Goal: Find contact information: Find contact information

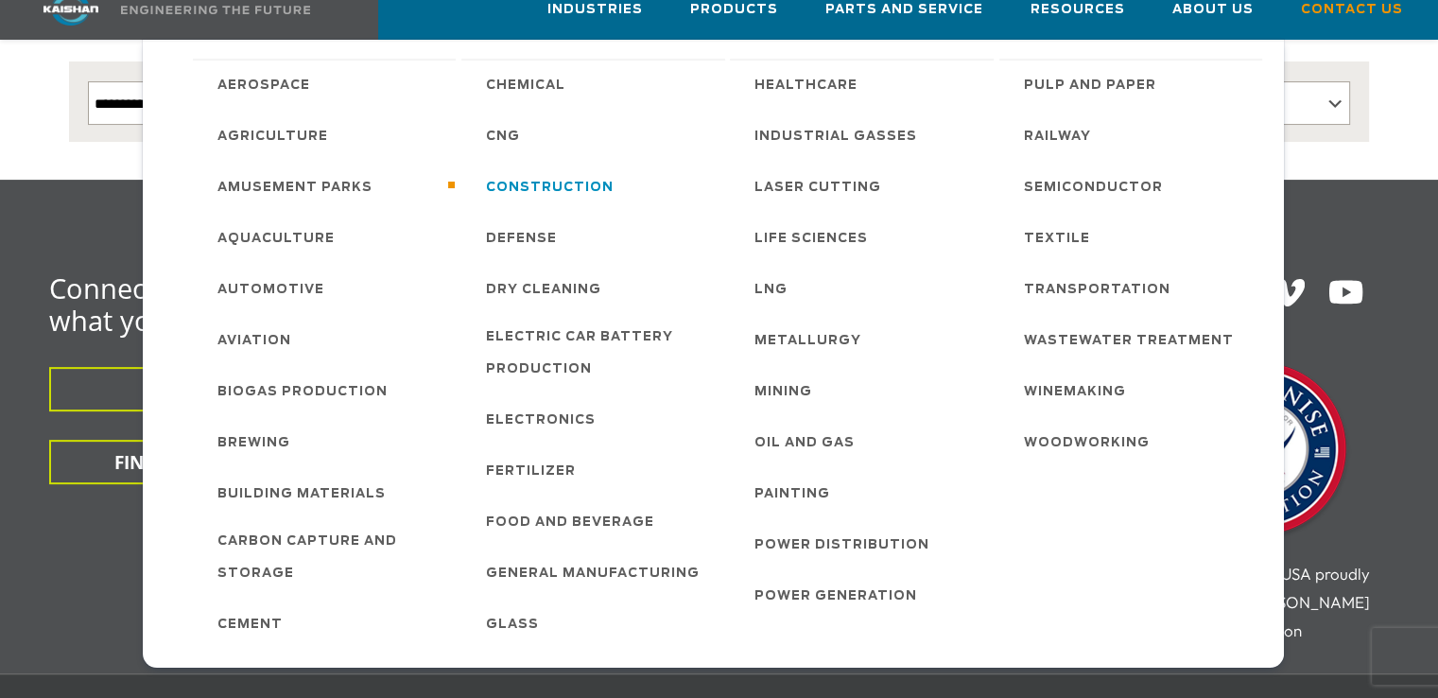
scroll to position [473, 0]
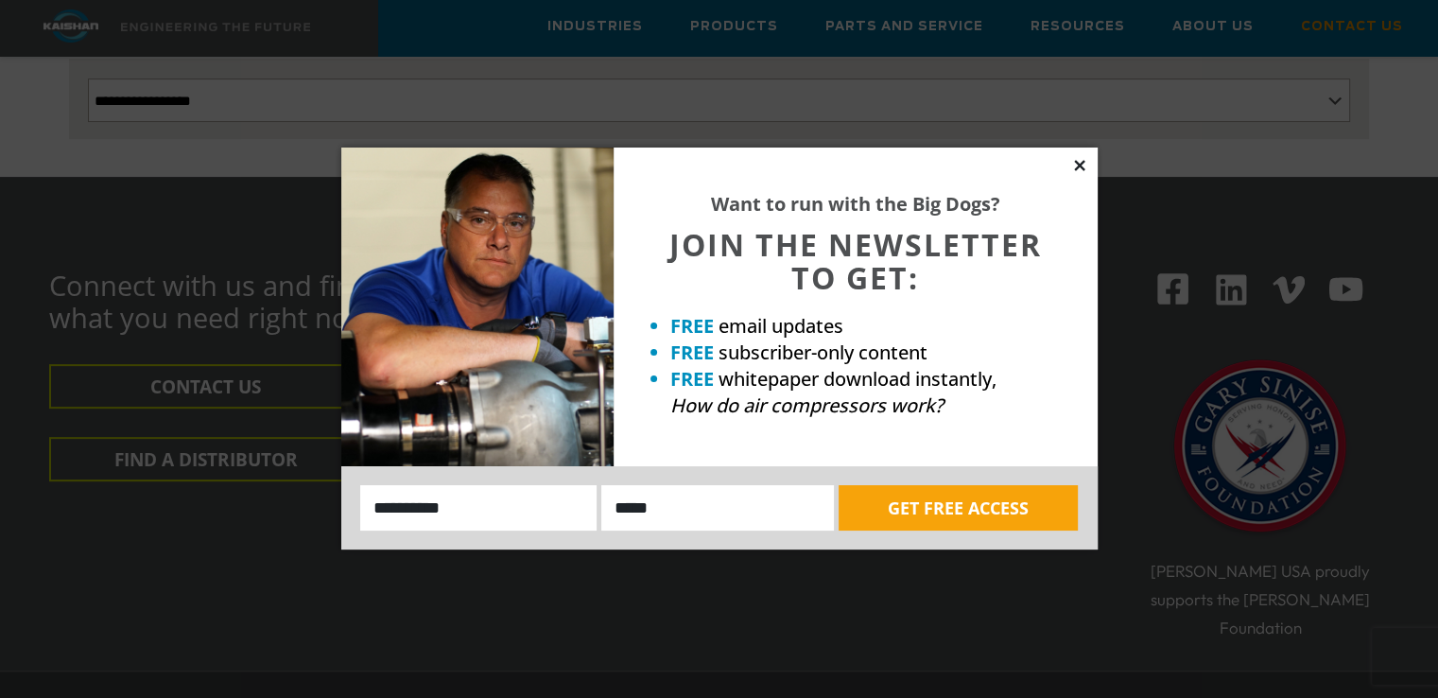
click at [1080, 159] on icon at bounding box center [1079, 165] width 17 height 17
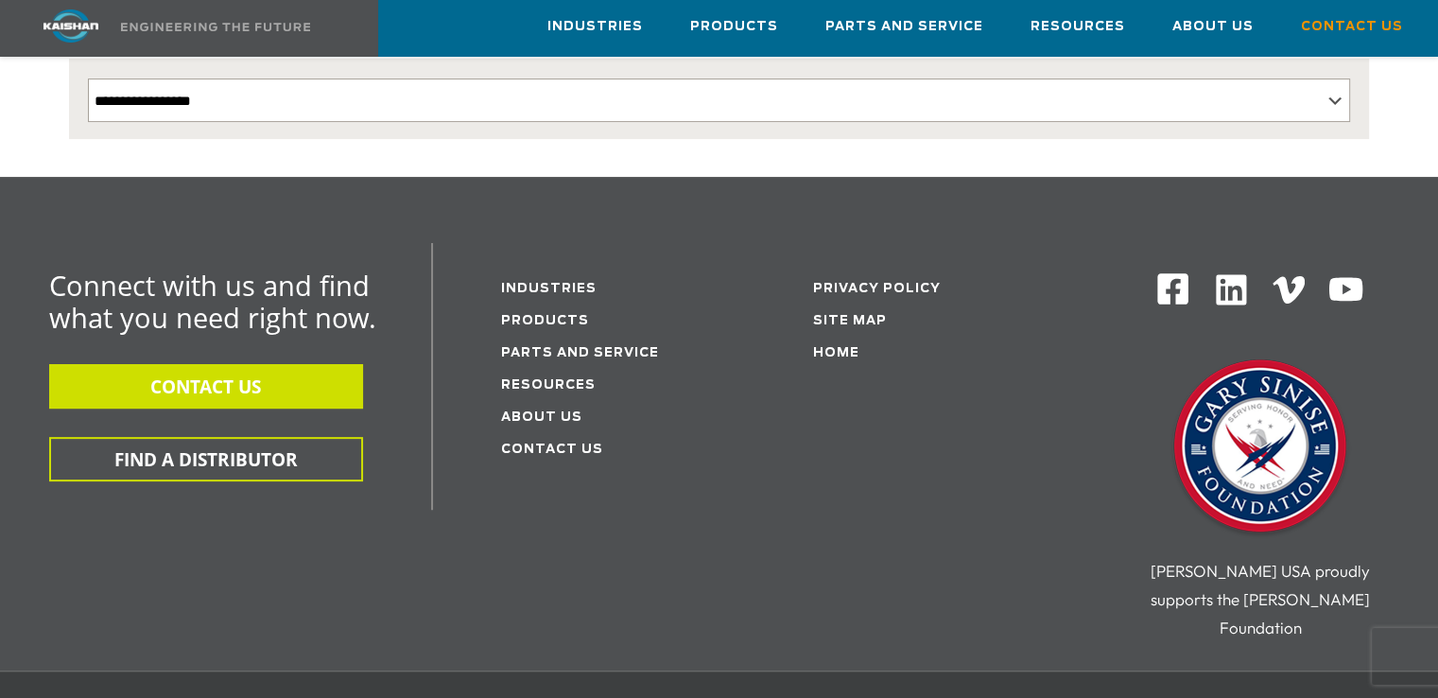
click at [263, 364] on button "CONTACT US" at bounding box center [206, 386] width 314 height 44
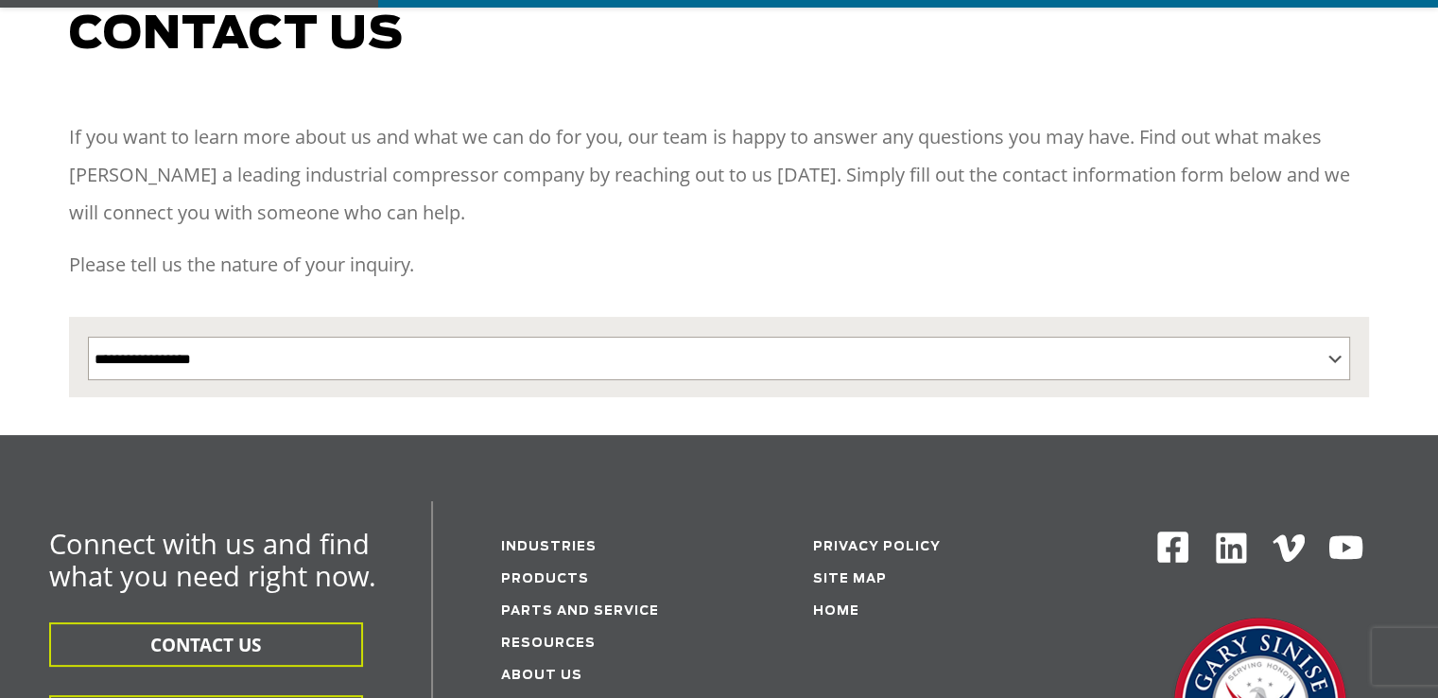
scroll to position [473, 0]
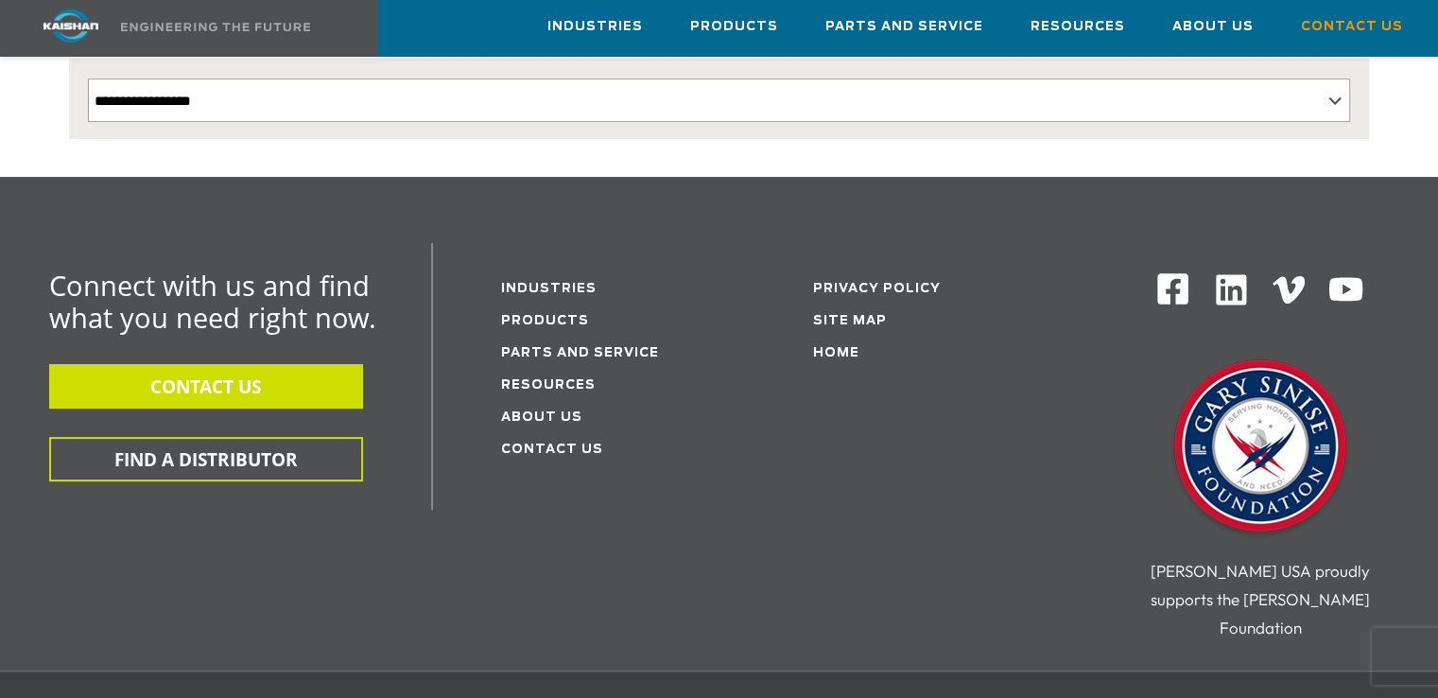
click at [296, 371] on button "CONTACT US" at bounding box center [206, 386] width 314 height 44
